Goal: Information Seeking & Learning: Learn about a topic

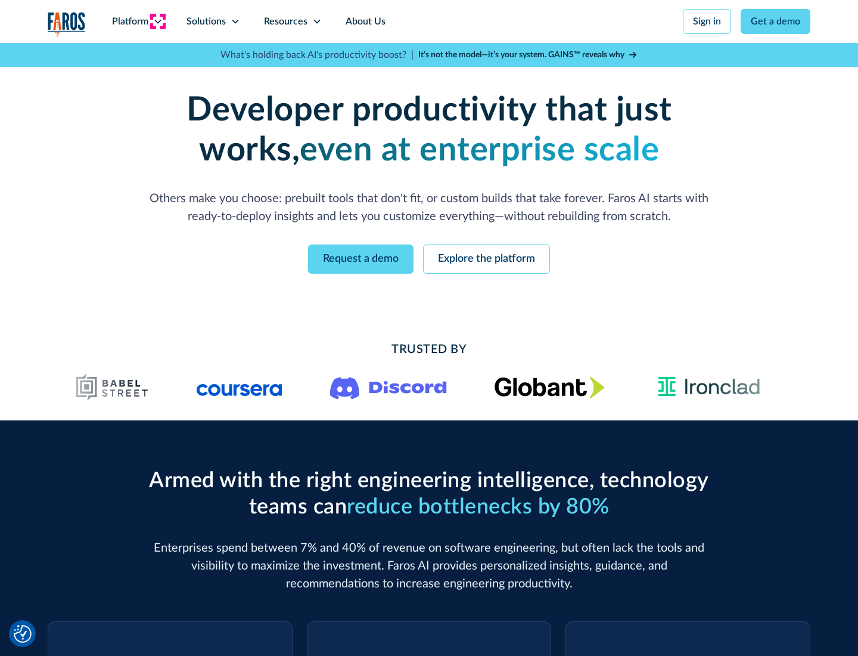
click at [157, 21] on icon at bounding box center [158, 22] width 10 height 10
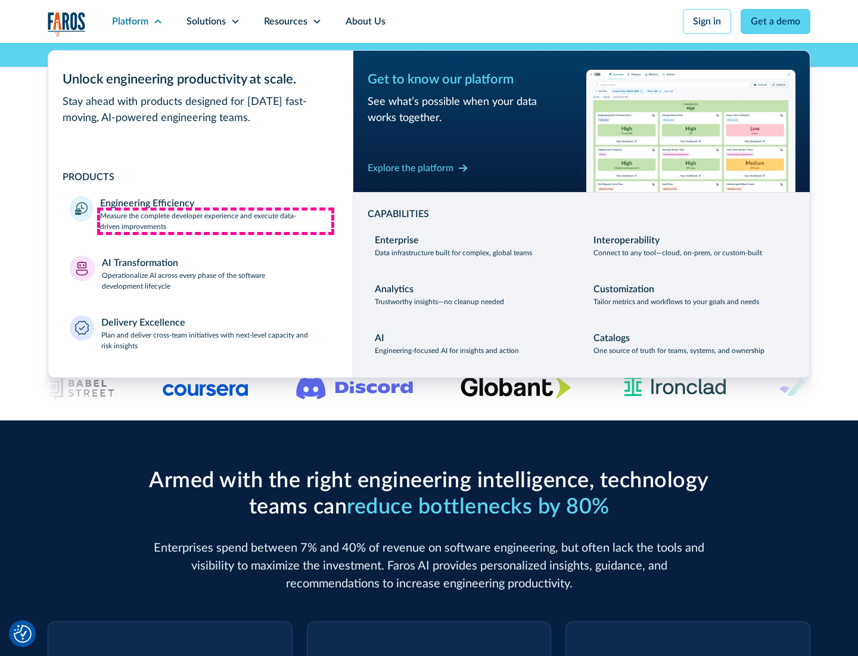
click at [216, 221] on p "Measure the complete developer experience and execute data-driven improvements" at bounding box center [215, 220] width 231 height 21
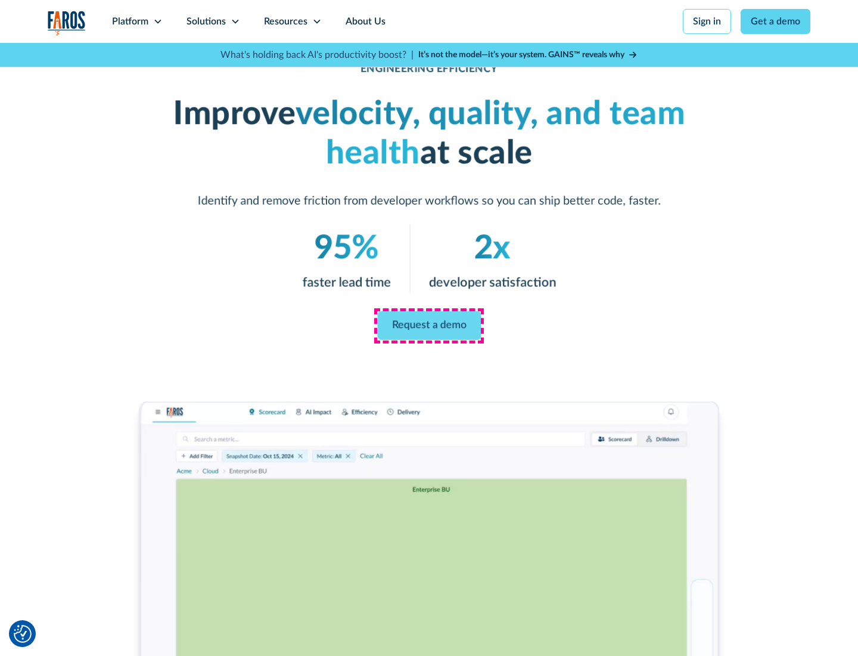
click at [429, 325] on link "Request a demo" at bounding box center [429, 325] width 104 height 29
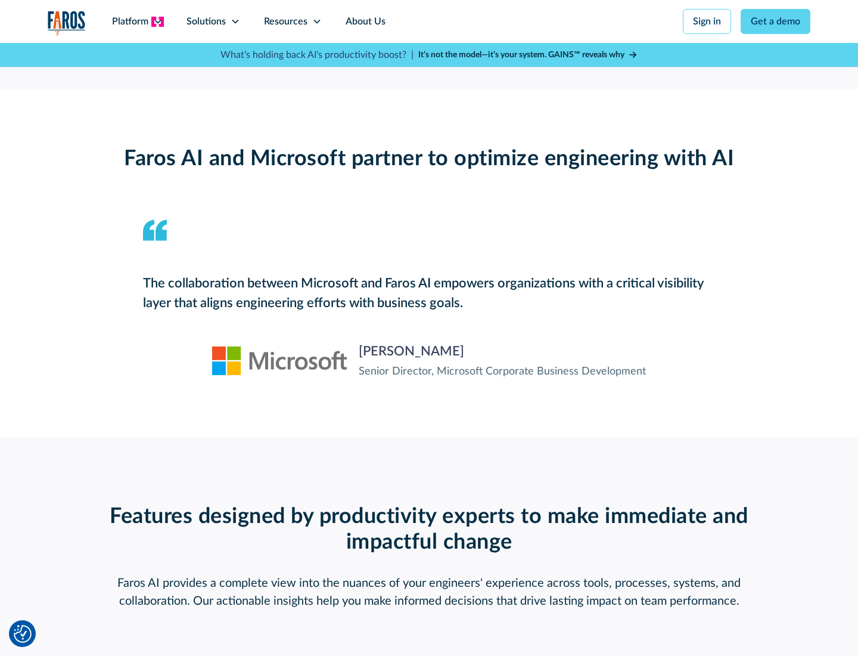
click at [157, 21] on icon at bounding box center [158, 22] width 10 height 10
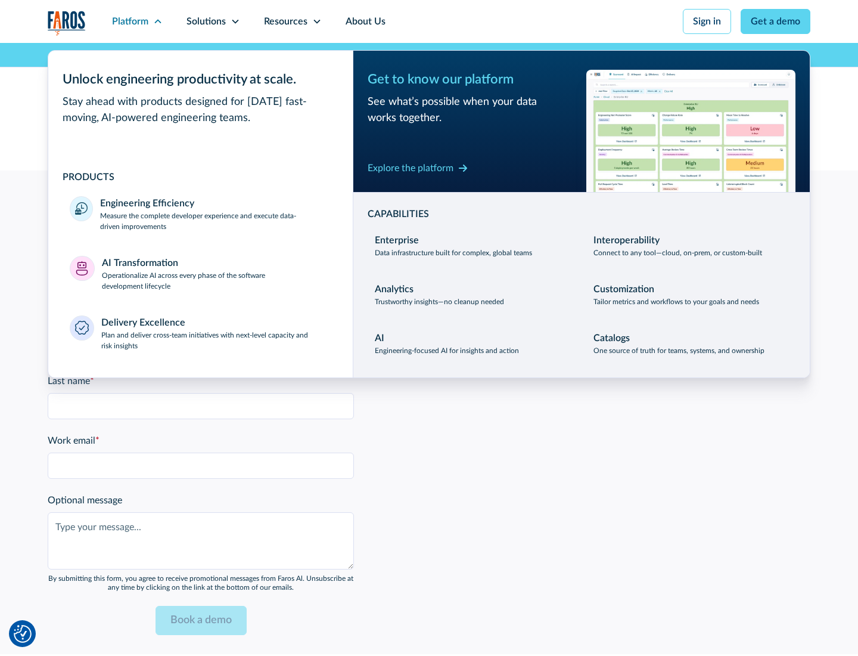
scroll to position [2615, 0]
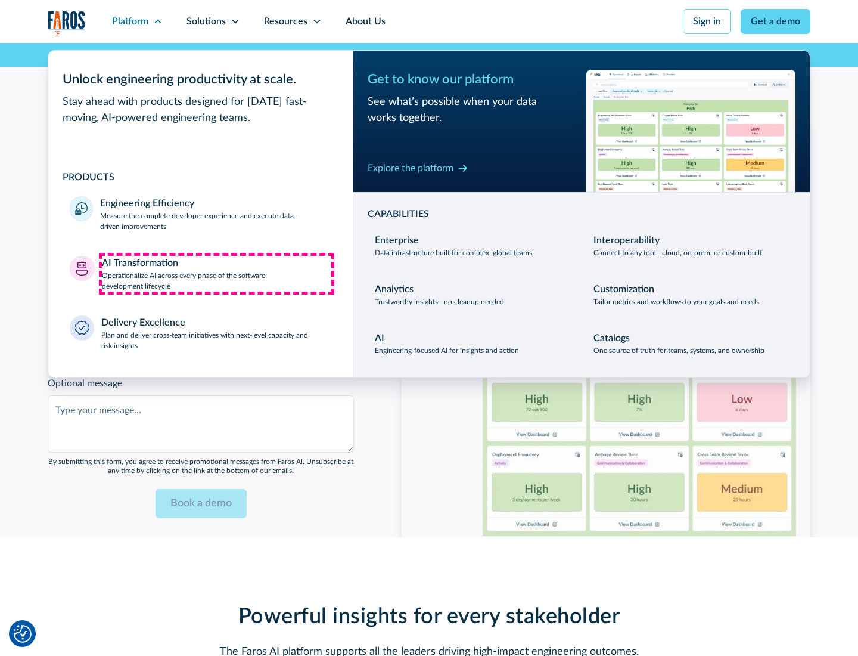
click at [216, 273] on p "Operationalize AI across every phase of the software development lifecycle" at bounding box center [217, 280] width 230 height 21
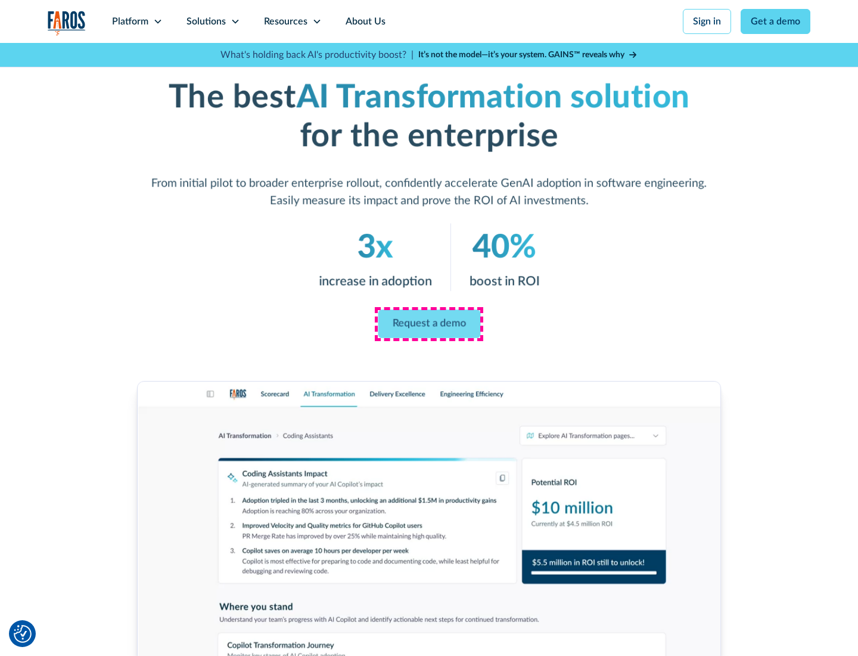
click at [429, 324] on link "Request a demo" at bounding box center [429, 324] width 103 height 29
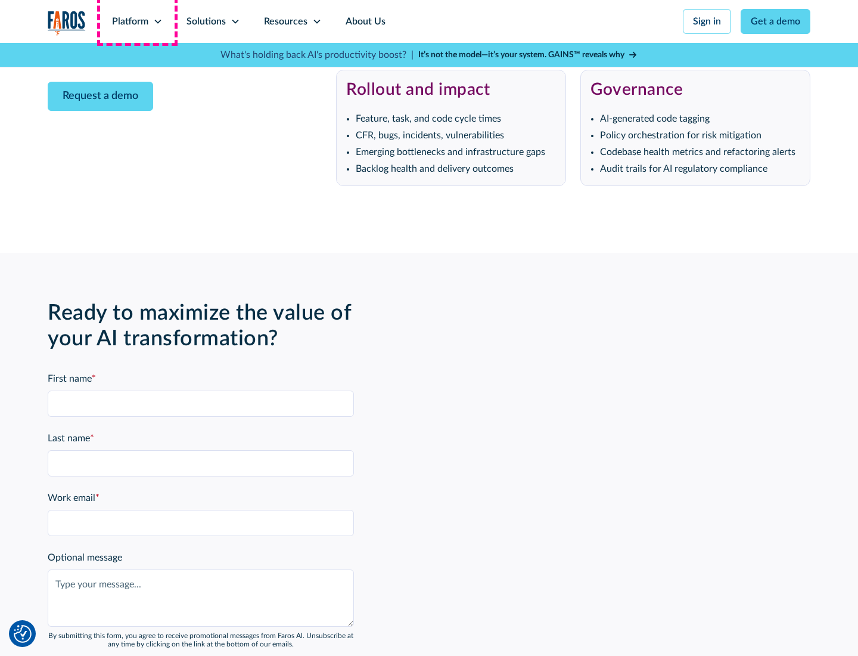
click at [137, 21] on div "Platform" at bounding box center [130, 21] width 36 height 14
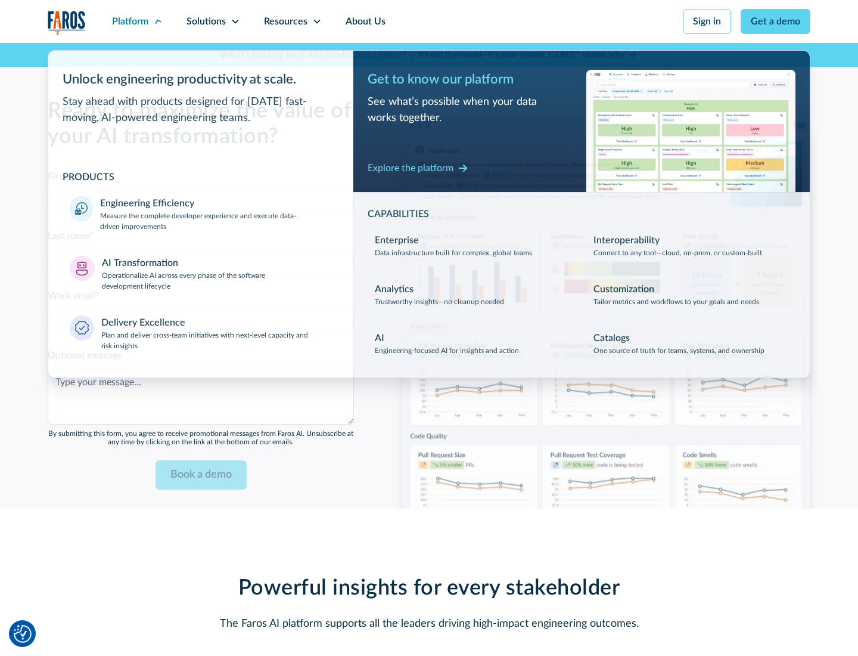
scroll to position [2901, 0]
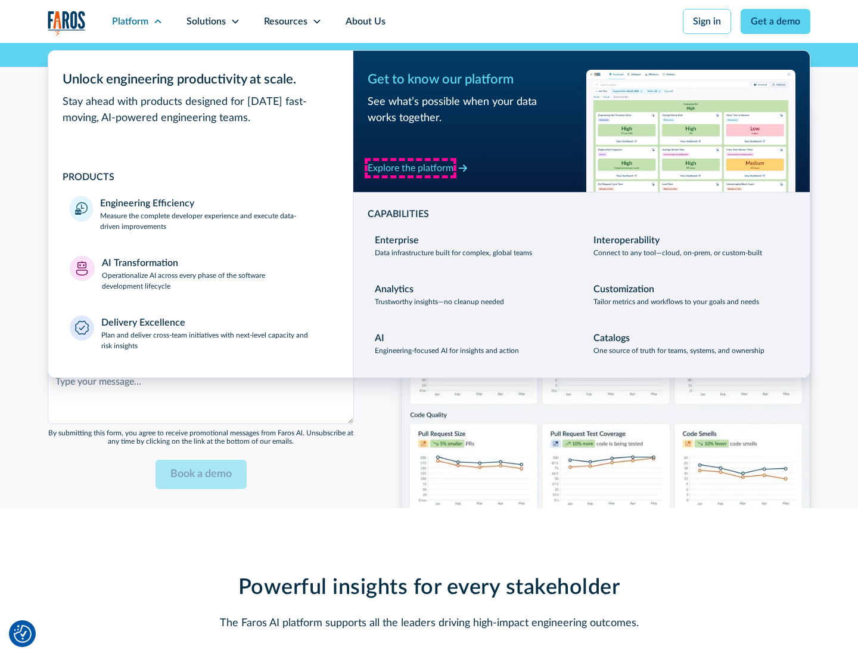
click at [411, 167] on div "Explore the platform" at bounding box center [411, 168] width 86 height 14
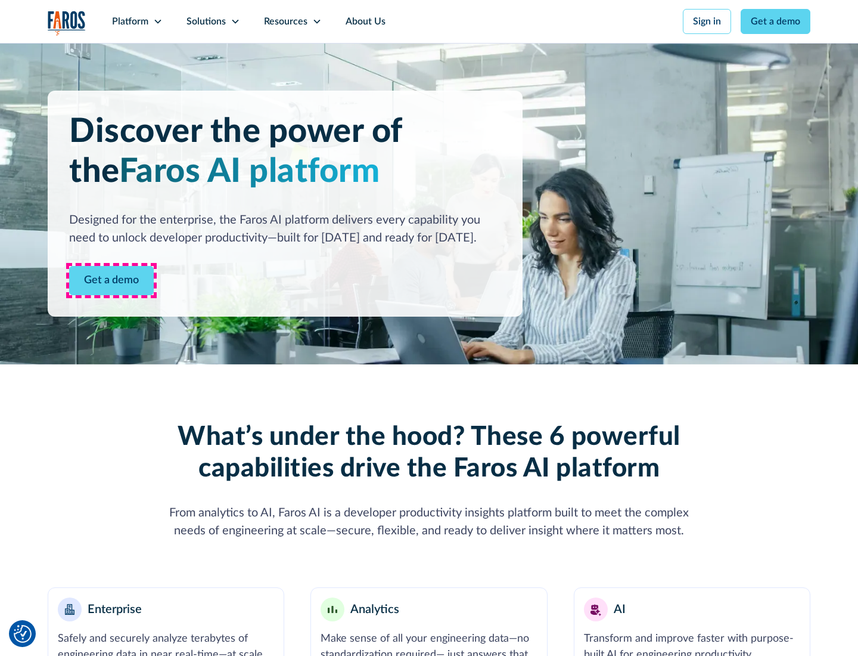
click at [111, 280] on link "Get a demo" at bounding box center [111, 280] width 85 height 29
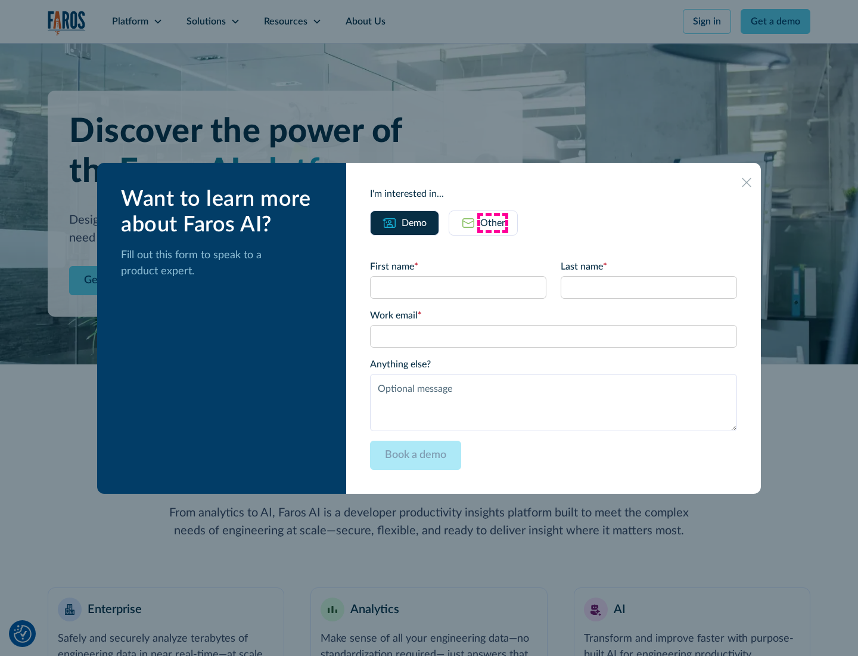
click at [493, 222] on div "Other" at bounding box center [492, 223] width 25 height 14
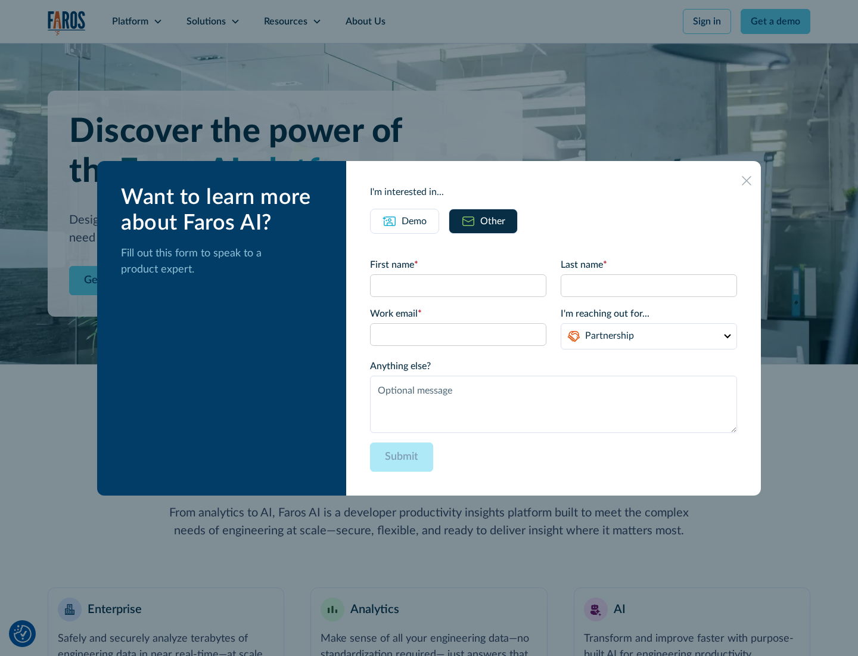
click at [414, 221] on div "Demo" at bounding box center [414, 221] width 25 height 14
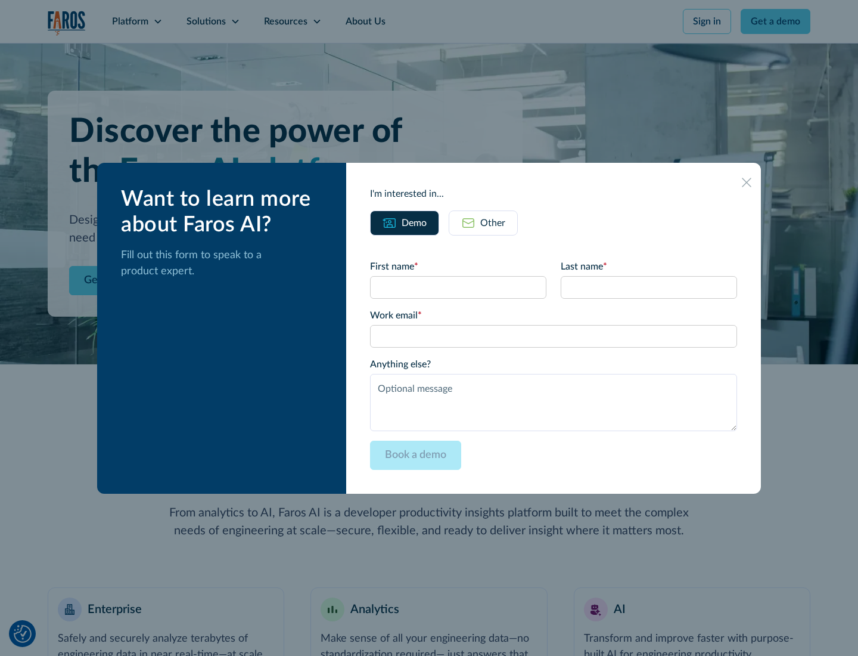
click at [747, 182] on icon at bounding box center [747, 183] width 10 height 10
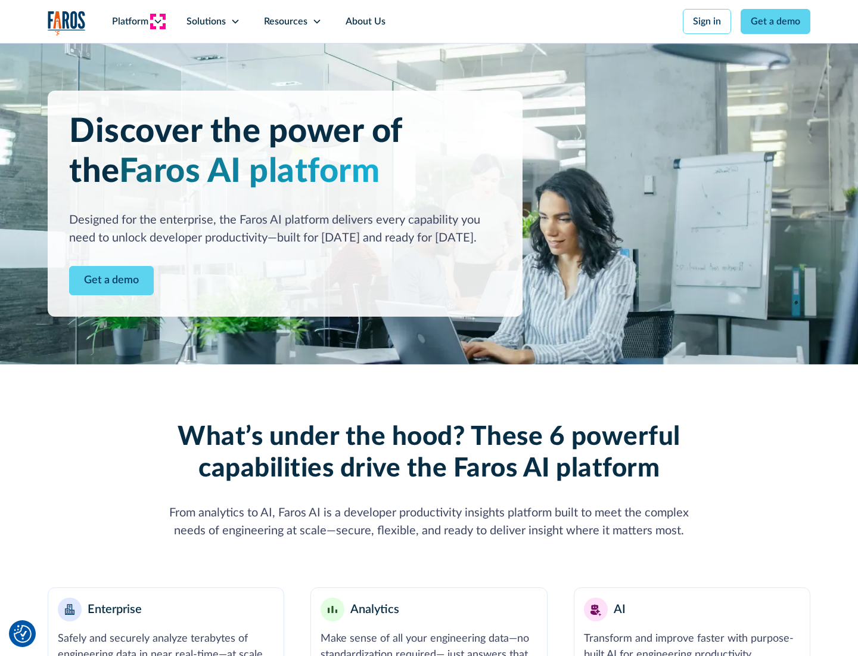
click at [157, 21] on icon at bounding box center [158, 22] width 10 height 10
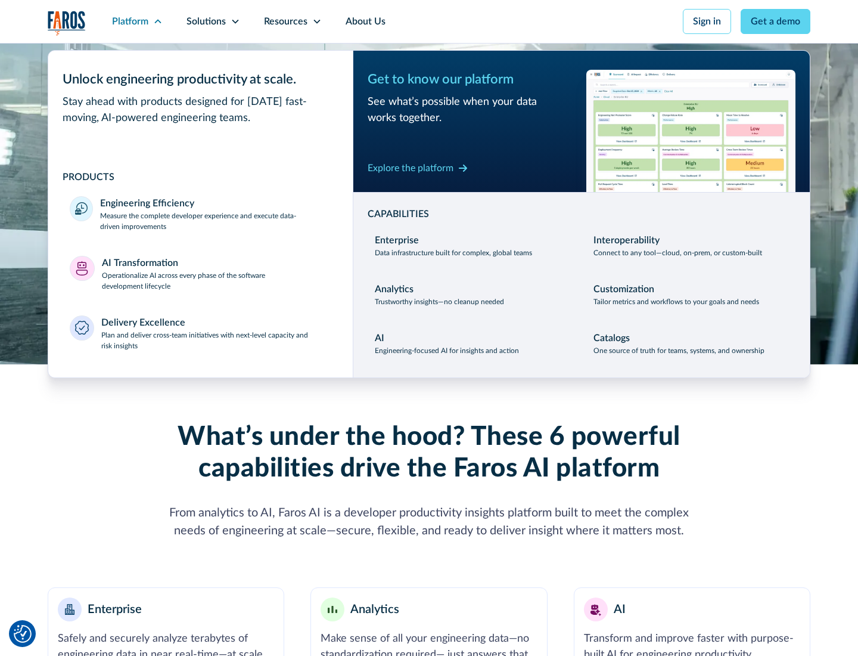
click at [216, 340] on p "Plan and deliver cross-team initiatives with next-level capacity and risk insig…" at bounding box center [216, 340] width 231 height 21
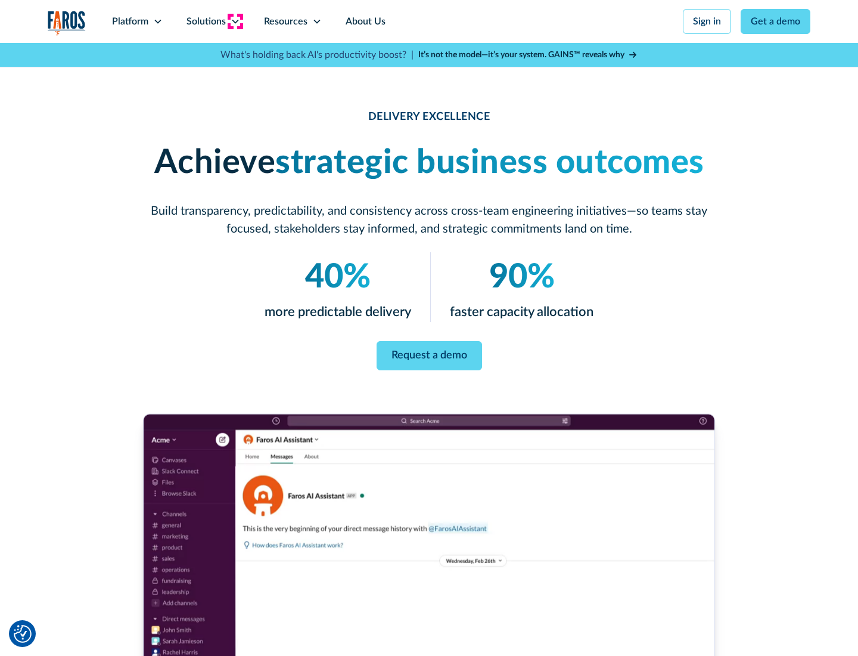
click at [235, 21] on icon at bounding box center [236, 22] width 10 height 10
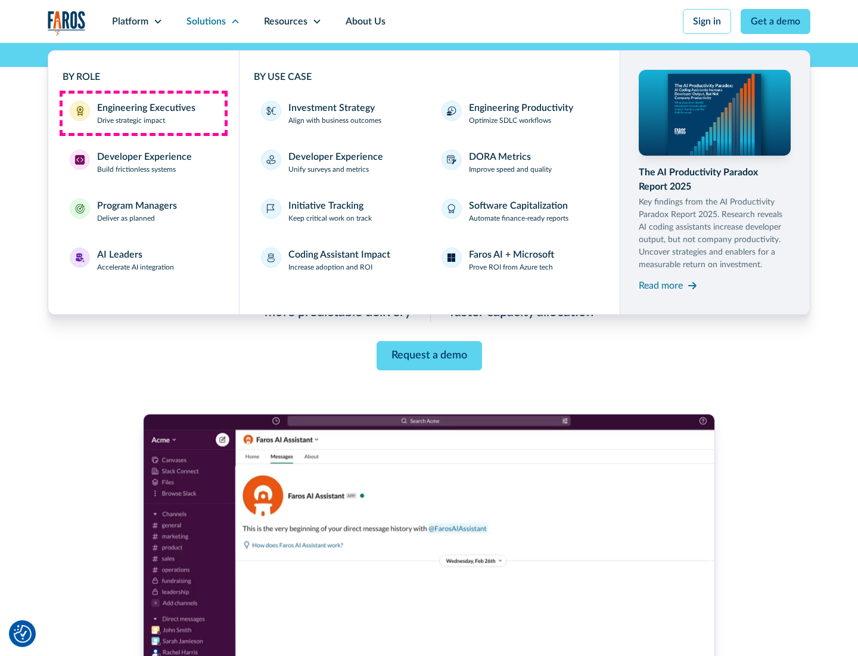
click at [143, 113] on div "Engineering Executives" at bounding box center [146, 108] width 98 height 14
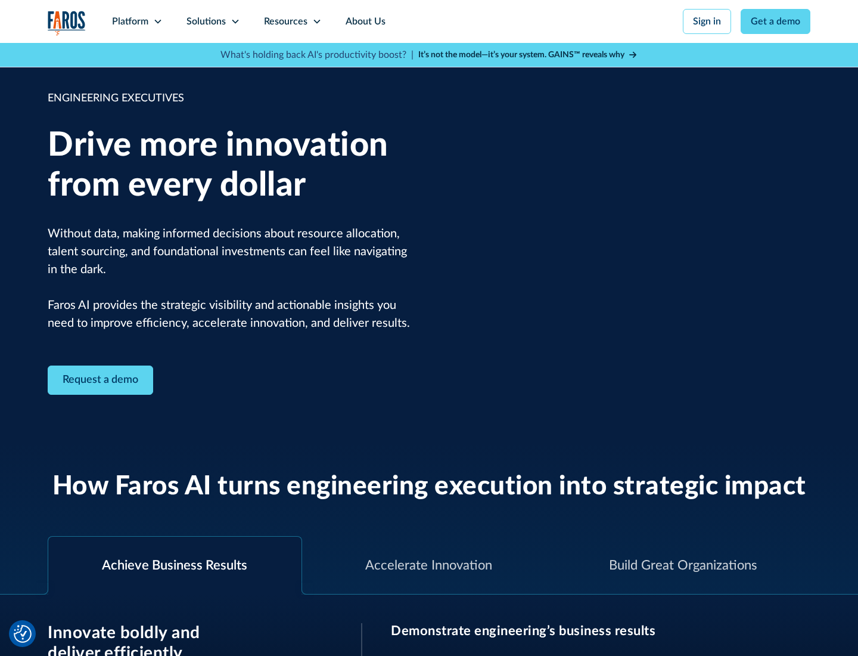
click at [235, 21] on icon at bounding box center [236, 22] width 10 height 10
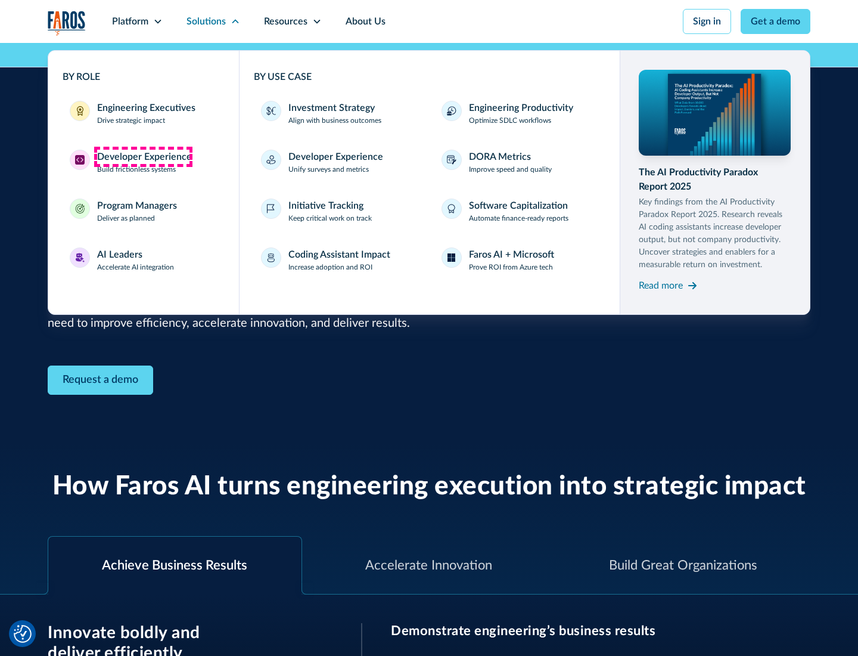
click at [143, 157] on div "Developer Experience" at bounding box center [144, 157] width 95 height 14
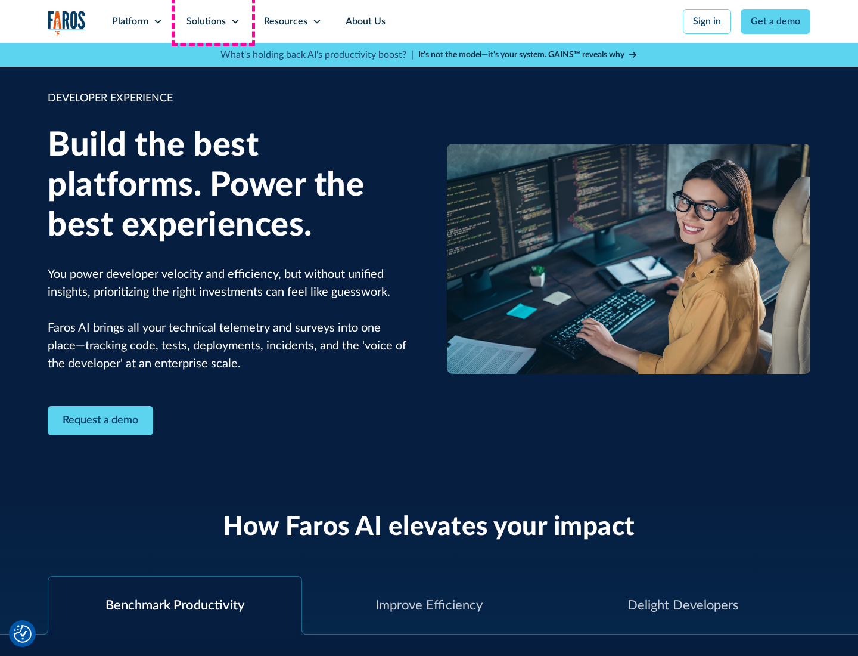
click at [213, 21] on div "Solutions" at bounding box center [206, 21] width 39 height 14
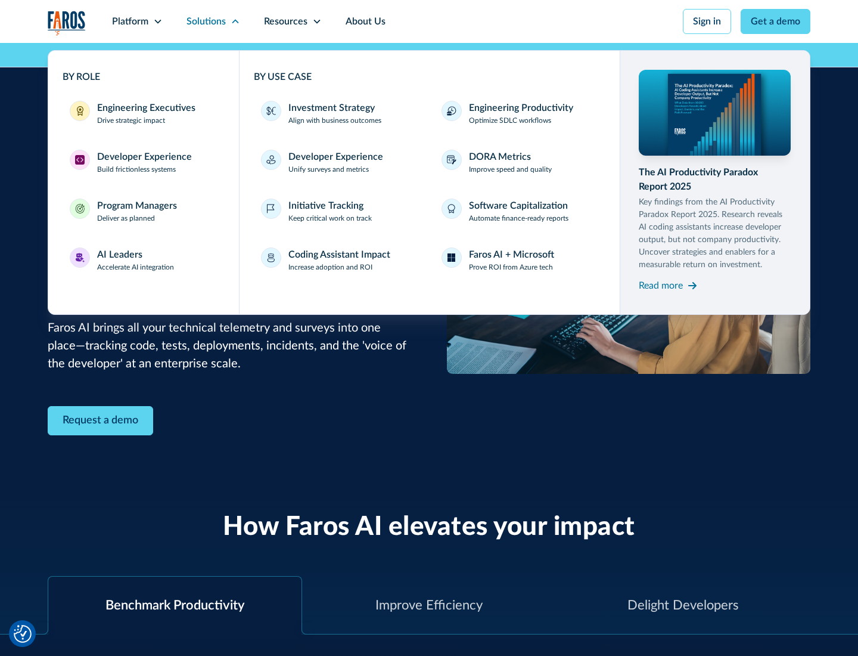
click at [136, 211] on div "Program Managers" at bounding box center [137, 205] width 80 height 14
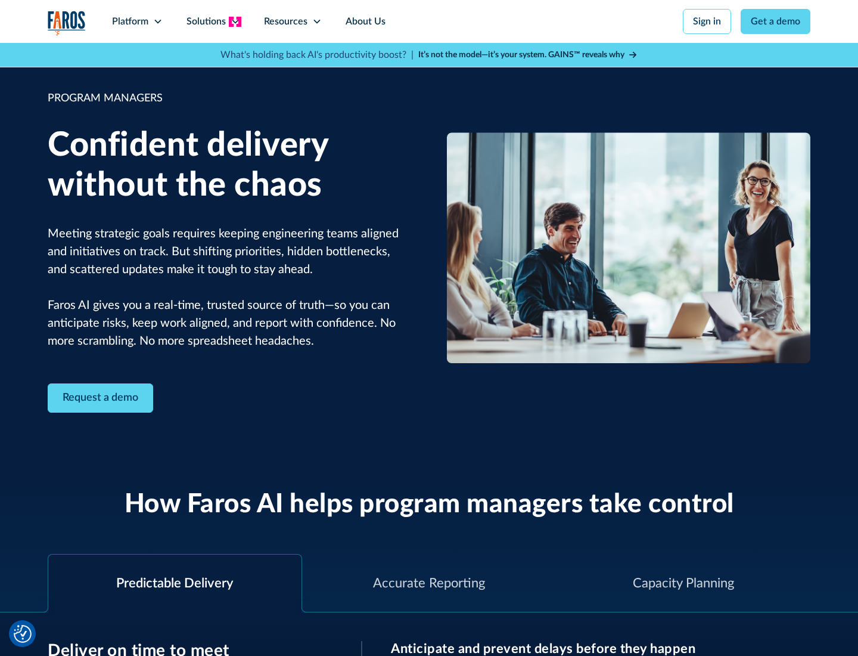
click at [235, 21] on icon at bounding box center [236, 22] width 10 height 10
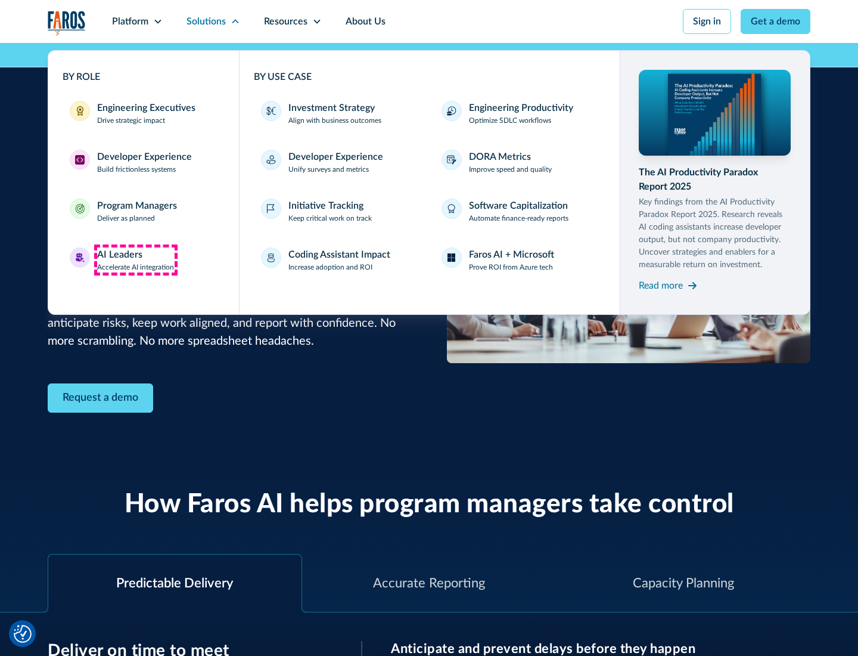
click at [136, 260] on div "AI Leaders" at bounding box center [119, 254] width 45 height 14
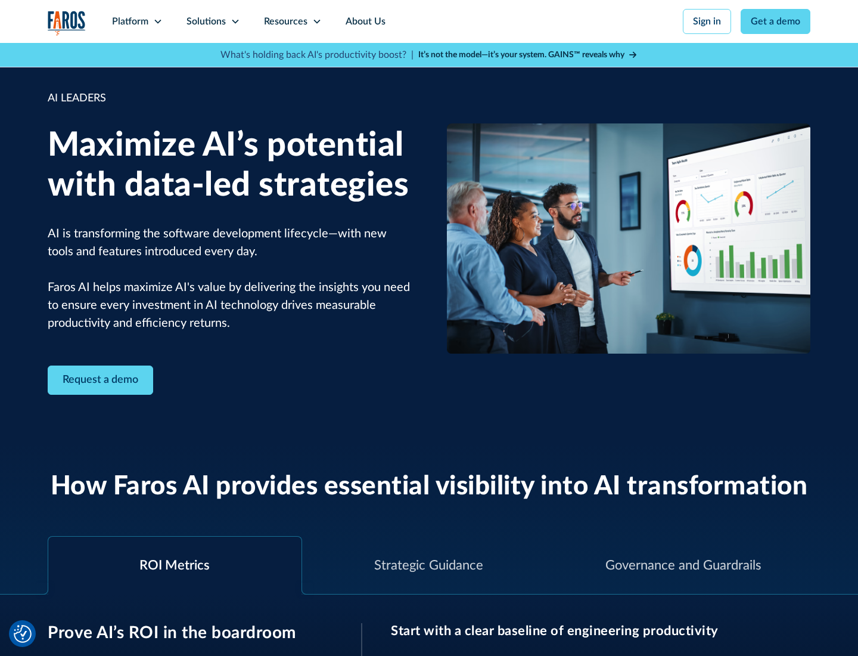
click at [235, 21] on icon at bounding box center [236, 22] width 10 height 10
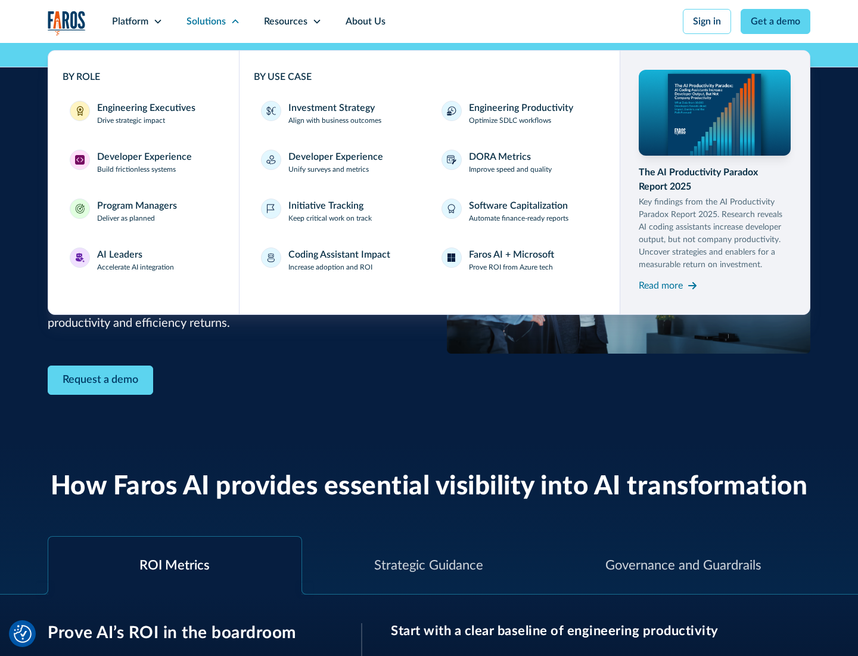
click at [330, 108] on div "Investment Strategy" at bounding box center [331, 108] width 86 height 14
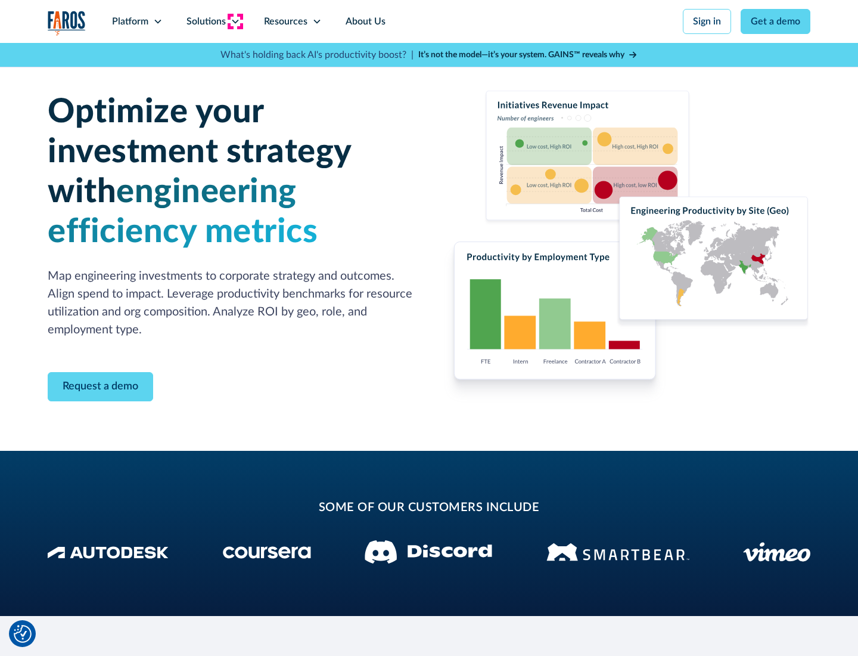
click at [235, 21] on icon at bounding box center [236, 22] width 10 height 10
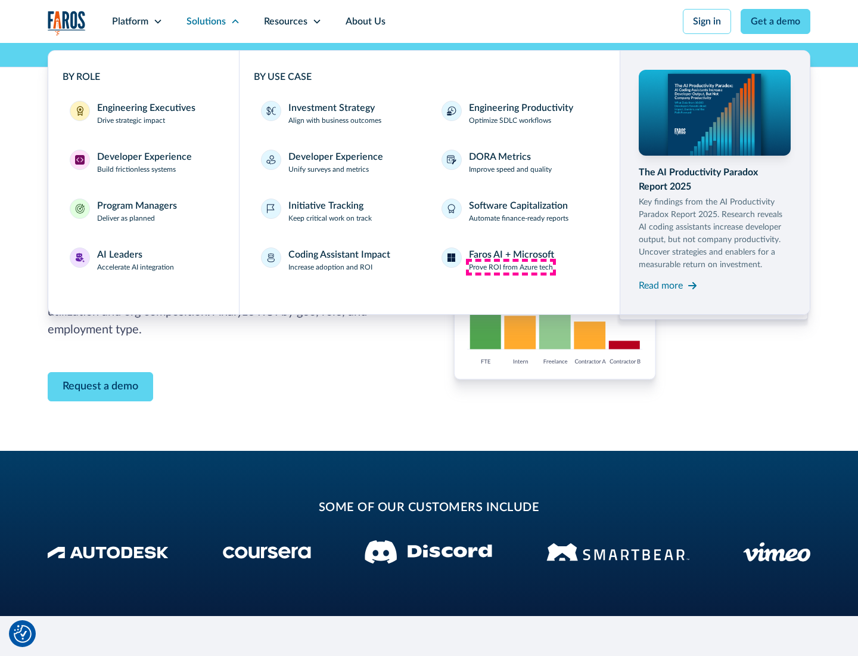
click at [511, 267] on p "Prove ROI from Azure tech" at bounding box center [511, 267] width 84 height 11
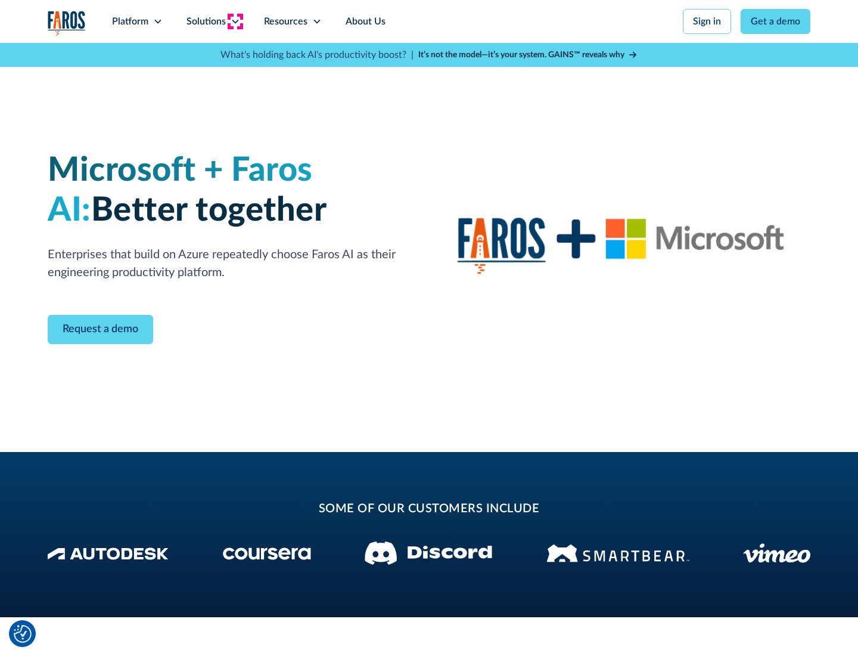
click at [235, 21] on icon at bounding box center [236, 22] width 10 height 10
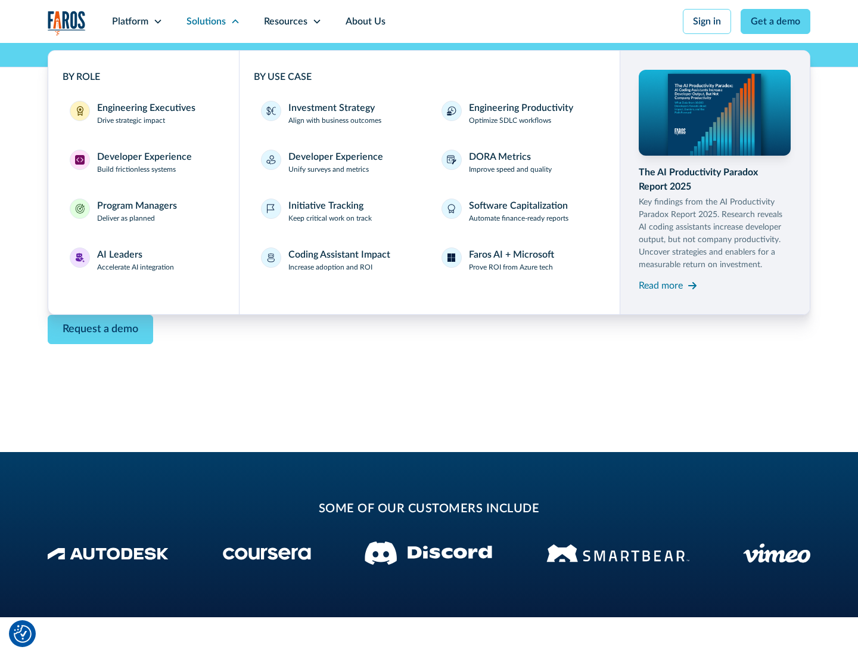
click at [661, 285] on div "Read more" at bounding box center [661, 285] width 44 height 14
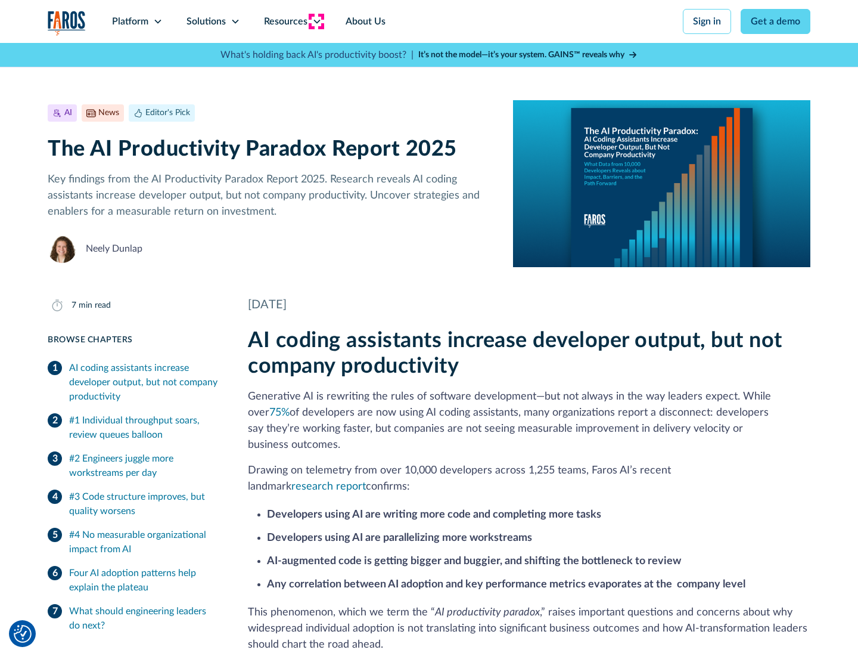
click at [316, 21] on icon at bounding box center [317, 22] width 10 height 10
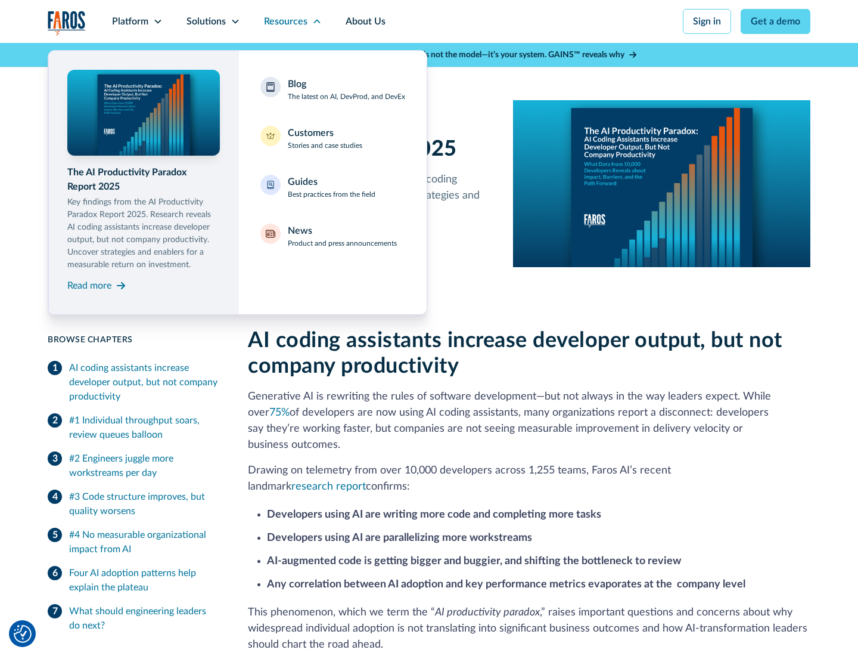
click at [346, 89] on div "Blog The latest on AI, DevProd, and DevEx" at bounding box center [346, 89] width 117 height 25
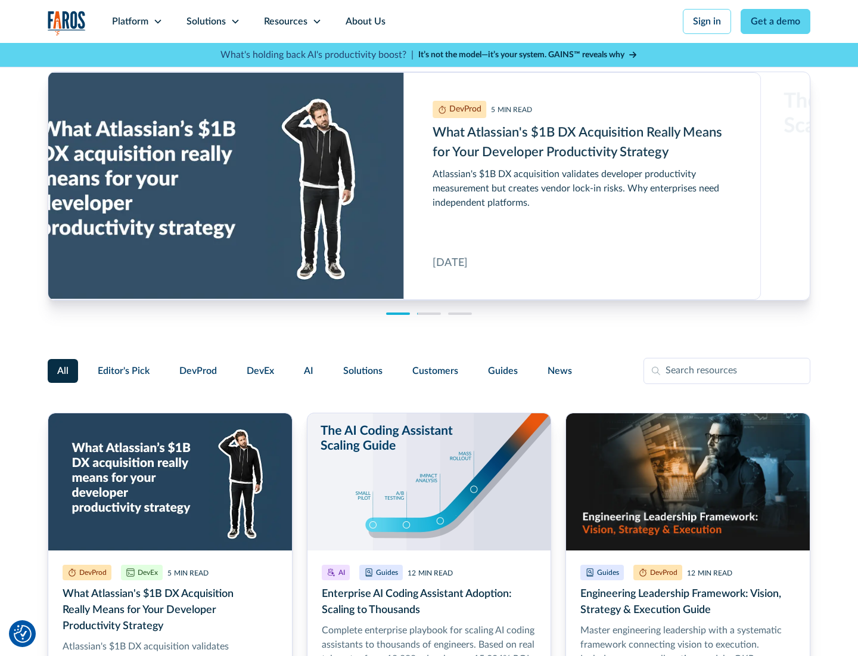
click at [776, 21] on link "Get a demo" at bounding box center [776, 21] width 70 height 25
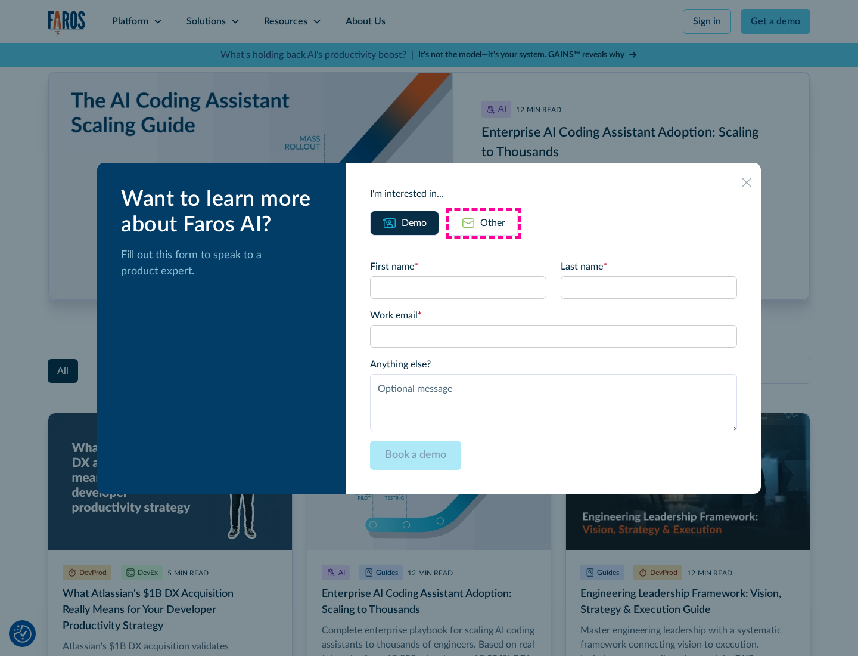
click at [483, 222] on div "Other" at bounding box center [492, 223] width 25 height 14
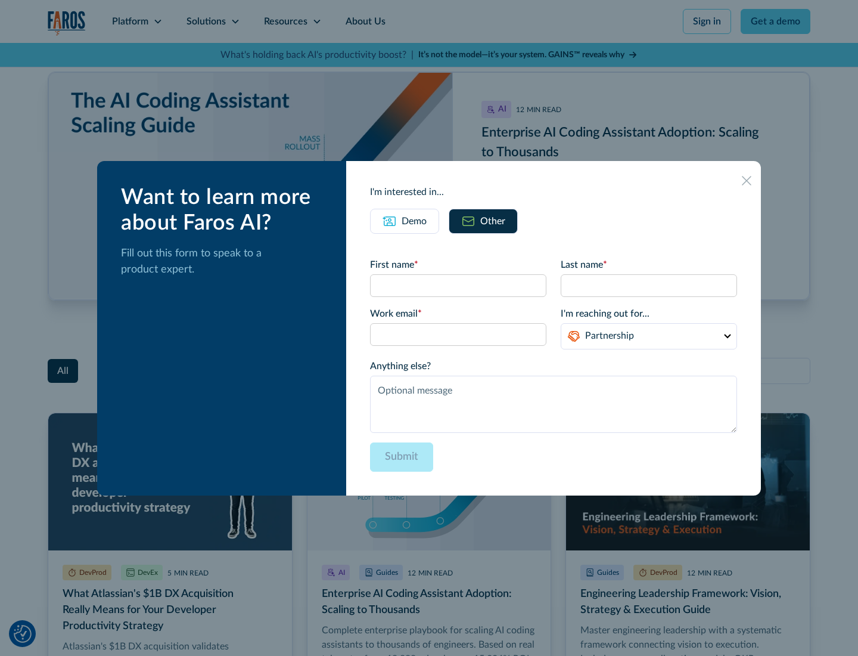
click at [747, 180] on icon at bounding box center [747, 181] width 10 height 10
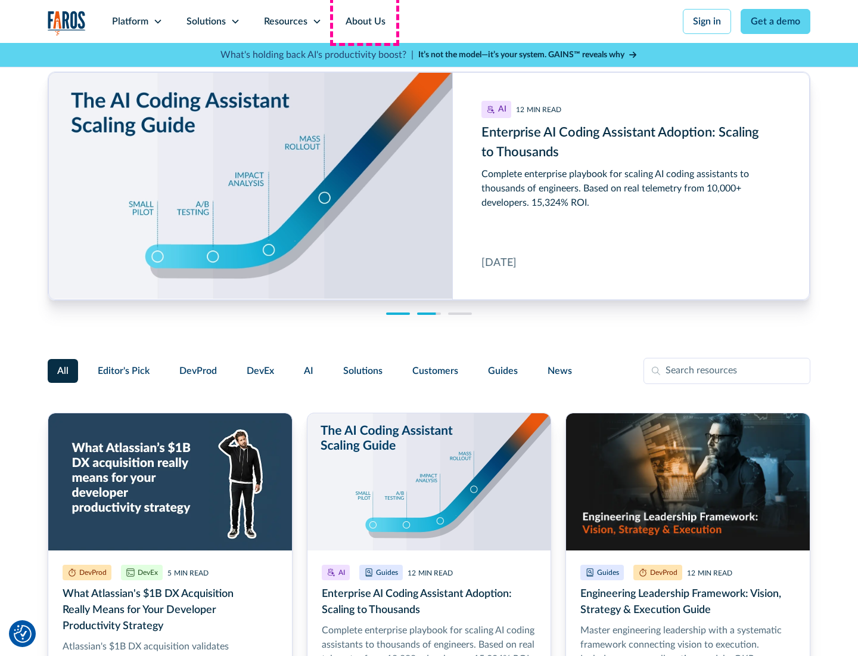
click at [364, 21] on link "About Us" at bounding box center [366, 21] width 64 height 43
